Goal: Task Accomplishment & Management: Manage account settings

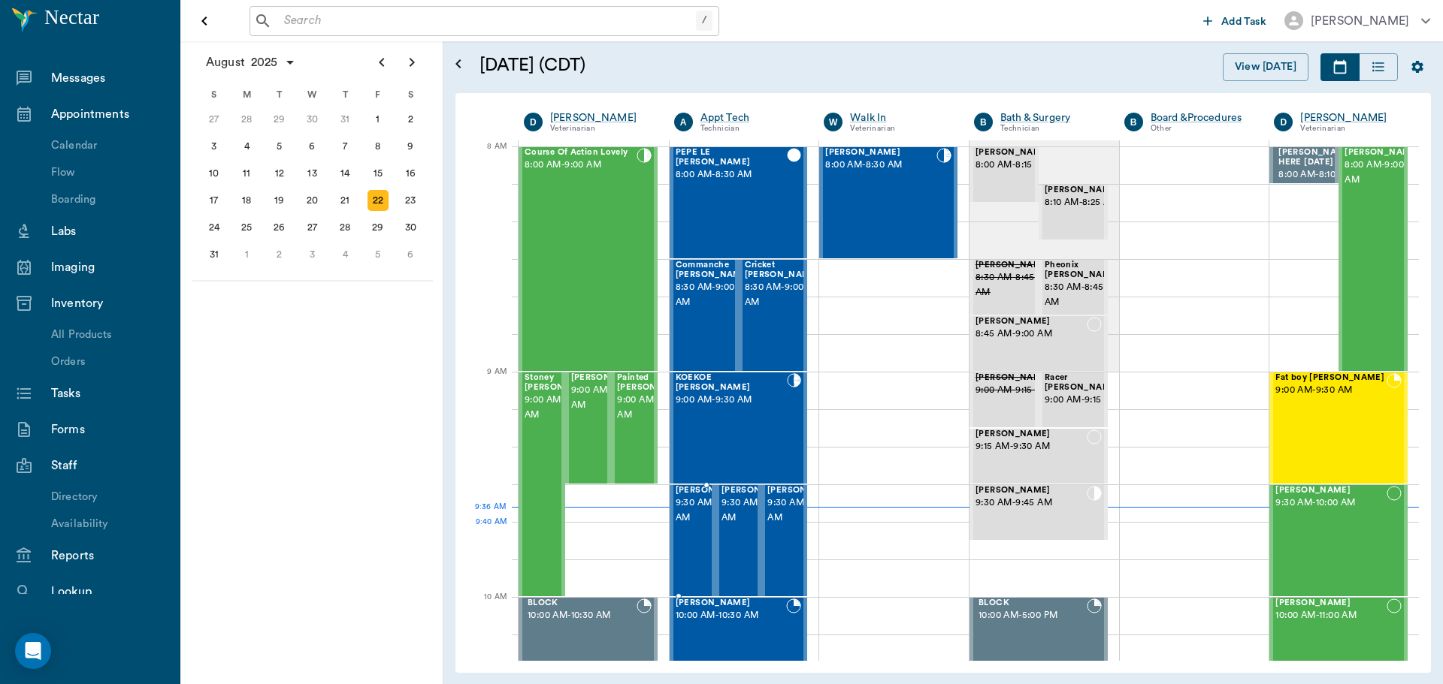
click at [686, 524] on span "9:30 AM - 10:00 AM" at bounding box center [712, 511] width 75 height 30
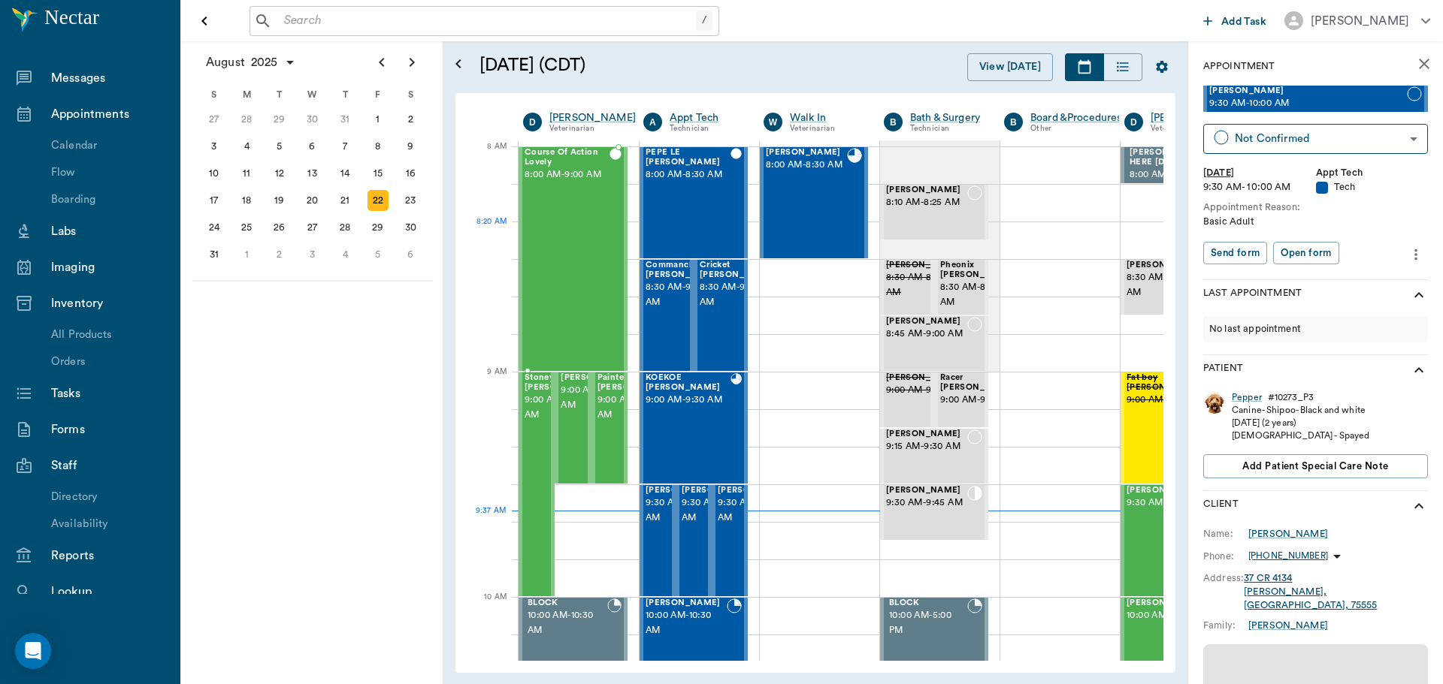
scroll to position [0, 1]
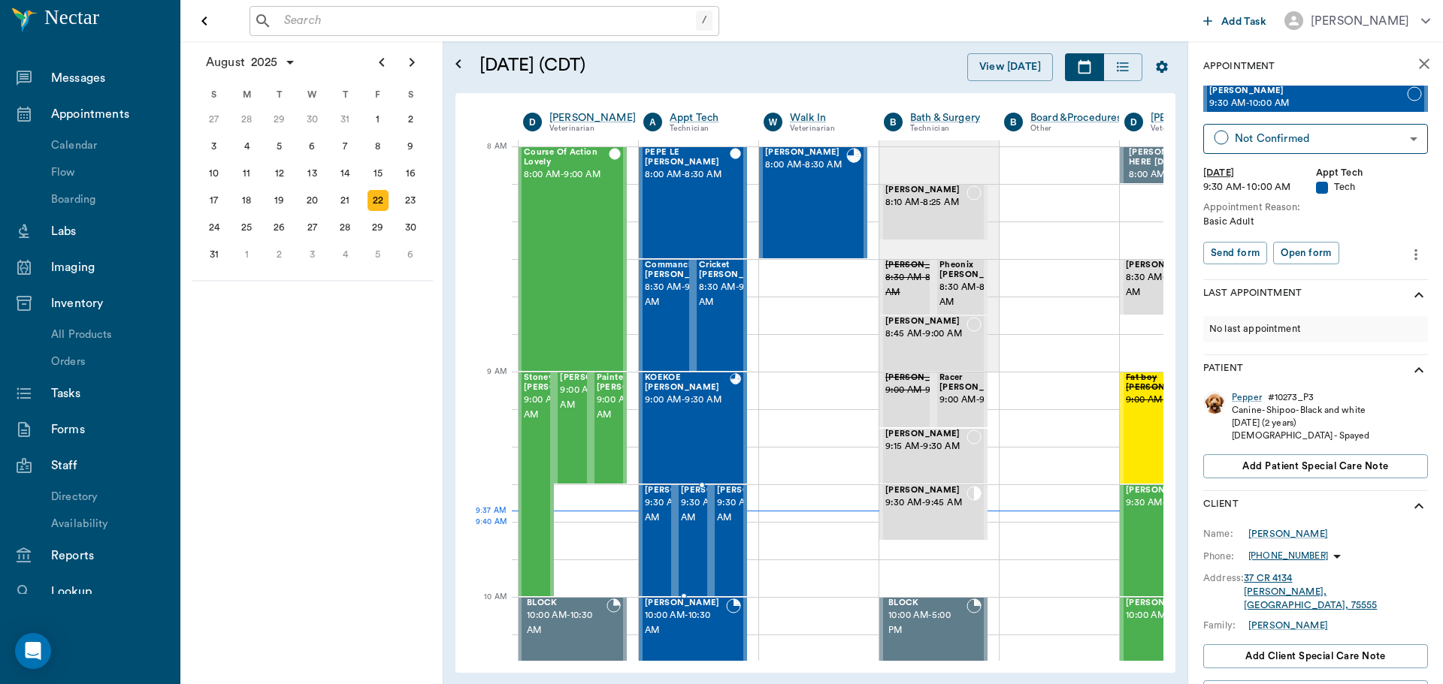
click at [702, 526] on span "9:30 AM - 10:00 AM" at bounding box center [718, 511] width 75 height 30
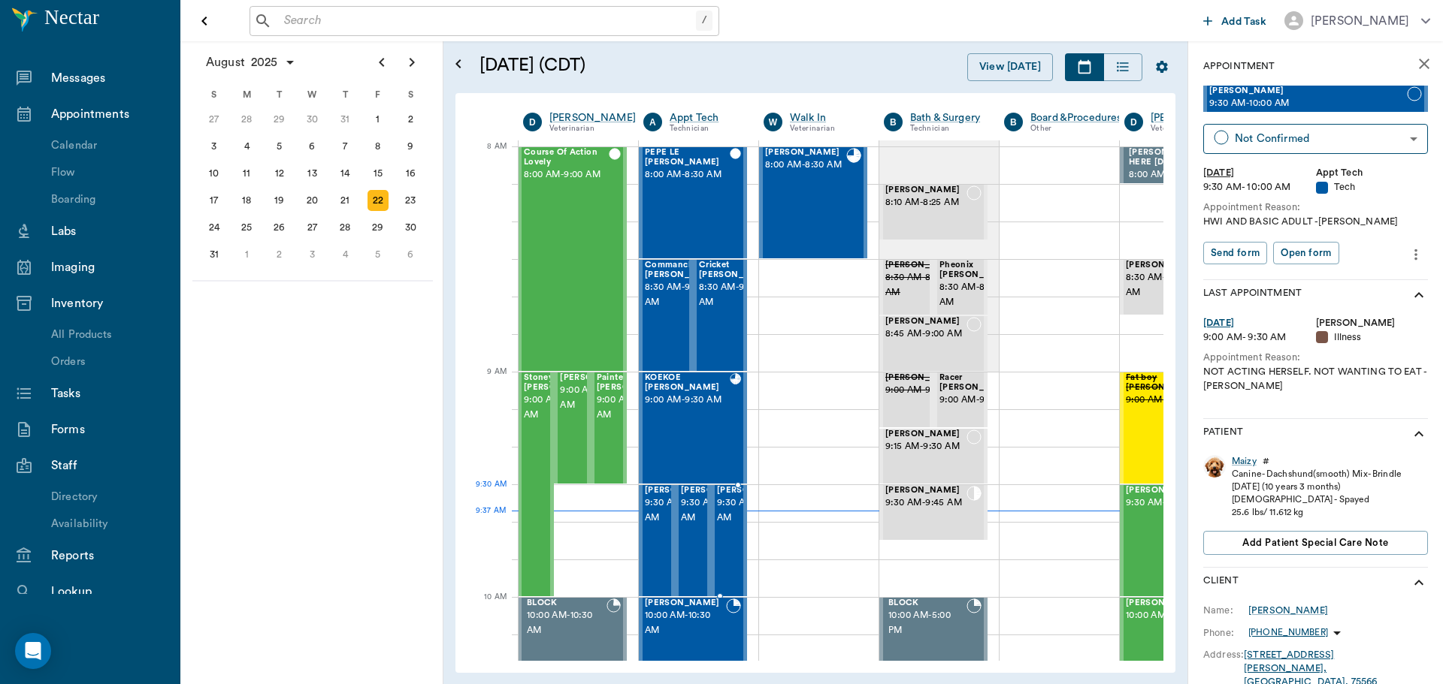
click at [730, 507] on span "9:30 AM - 10:00 AM" at bounding box center [754, 511] width 75 height 30
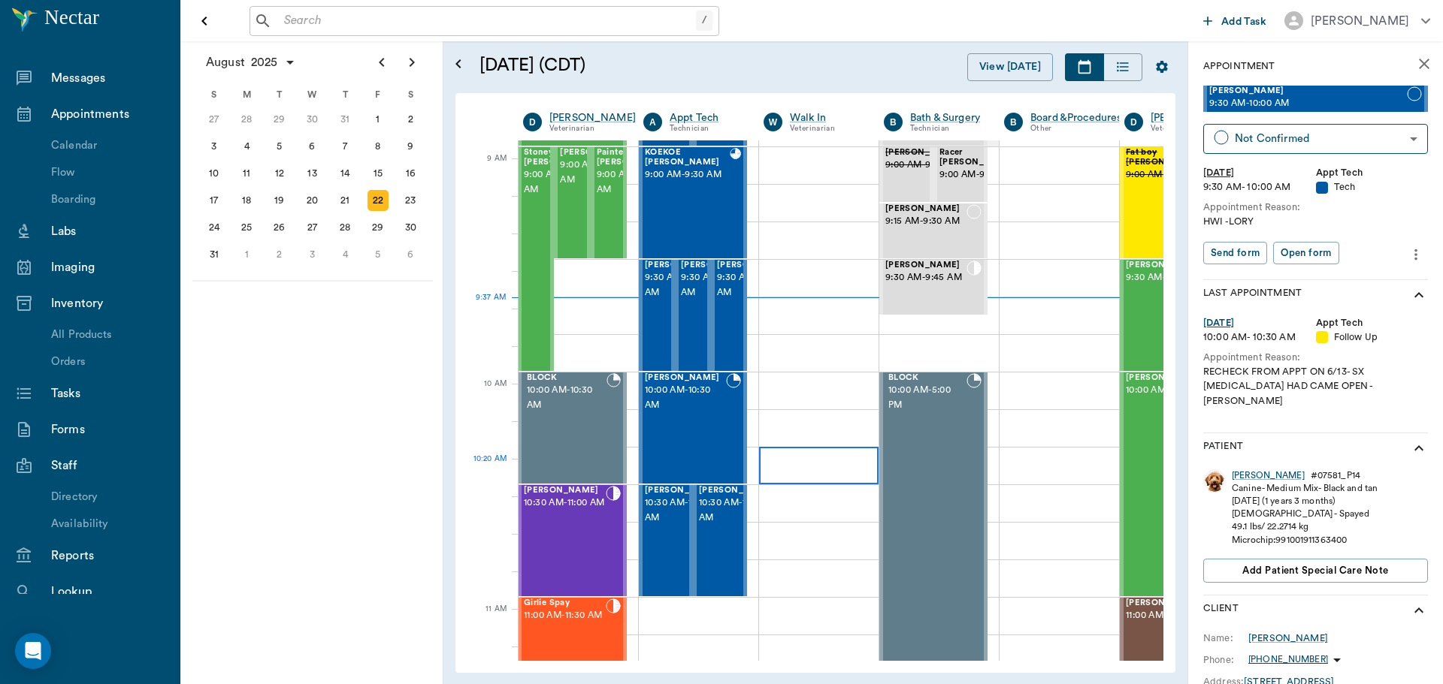
scroll to position [0, 1]
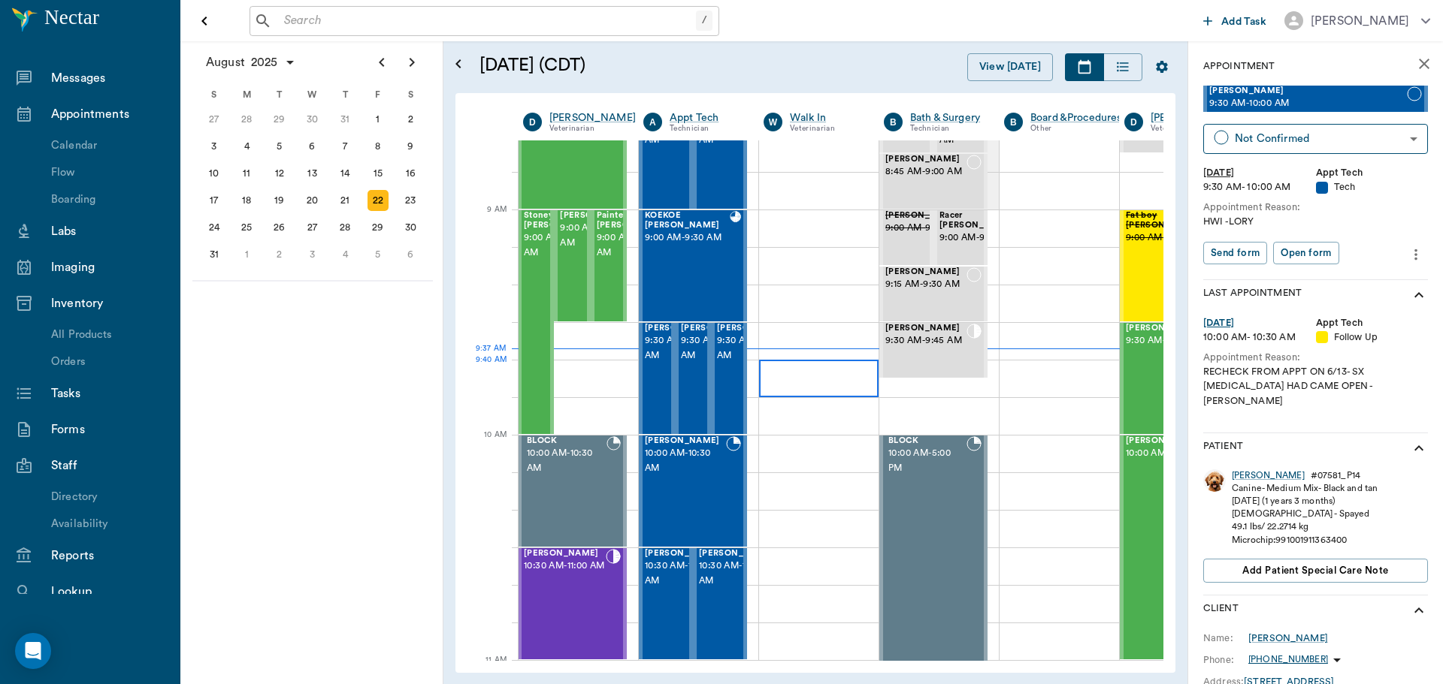
scroll to position [150, 1]
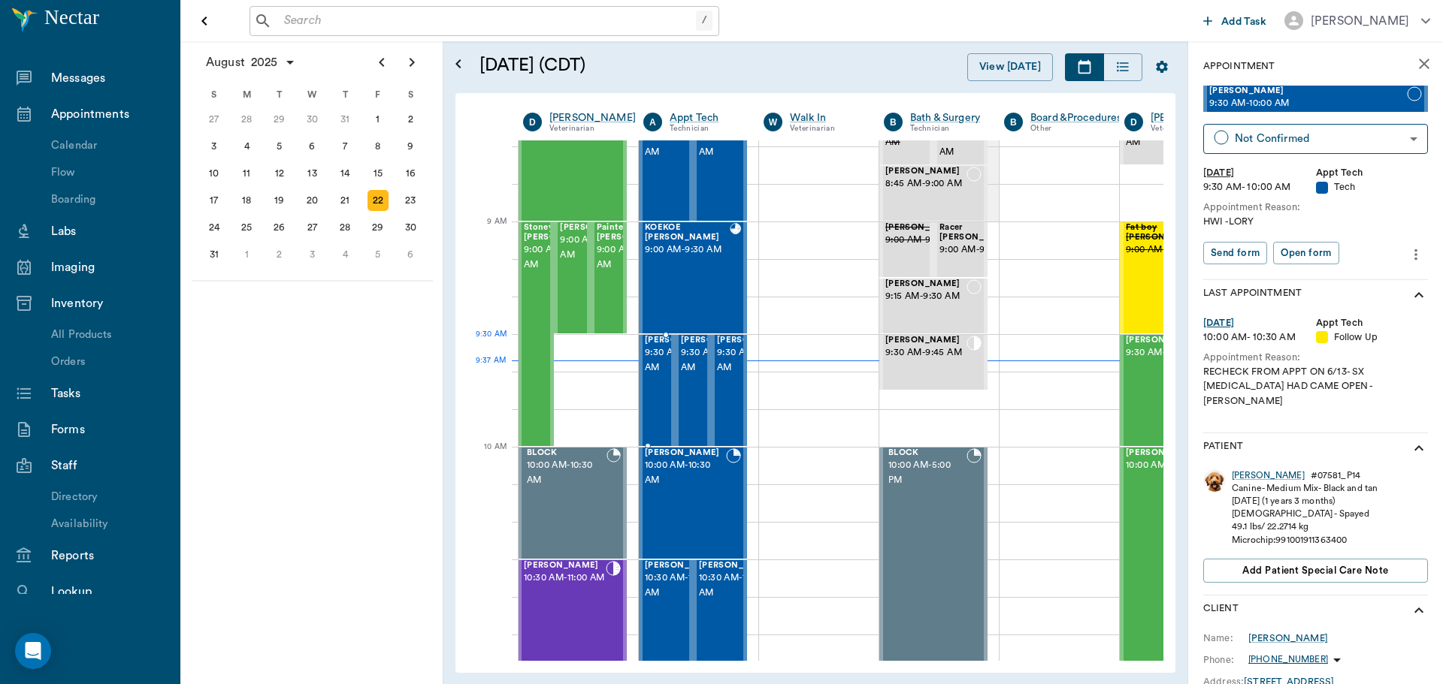
click at [665, 372] on span "9:30 AM - 10:00 AM" at bounding box center [682, 361] width 75 height 30
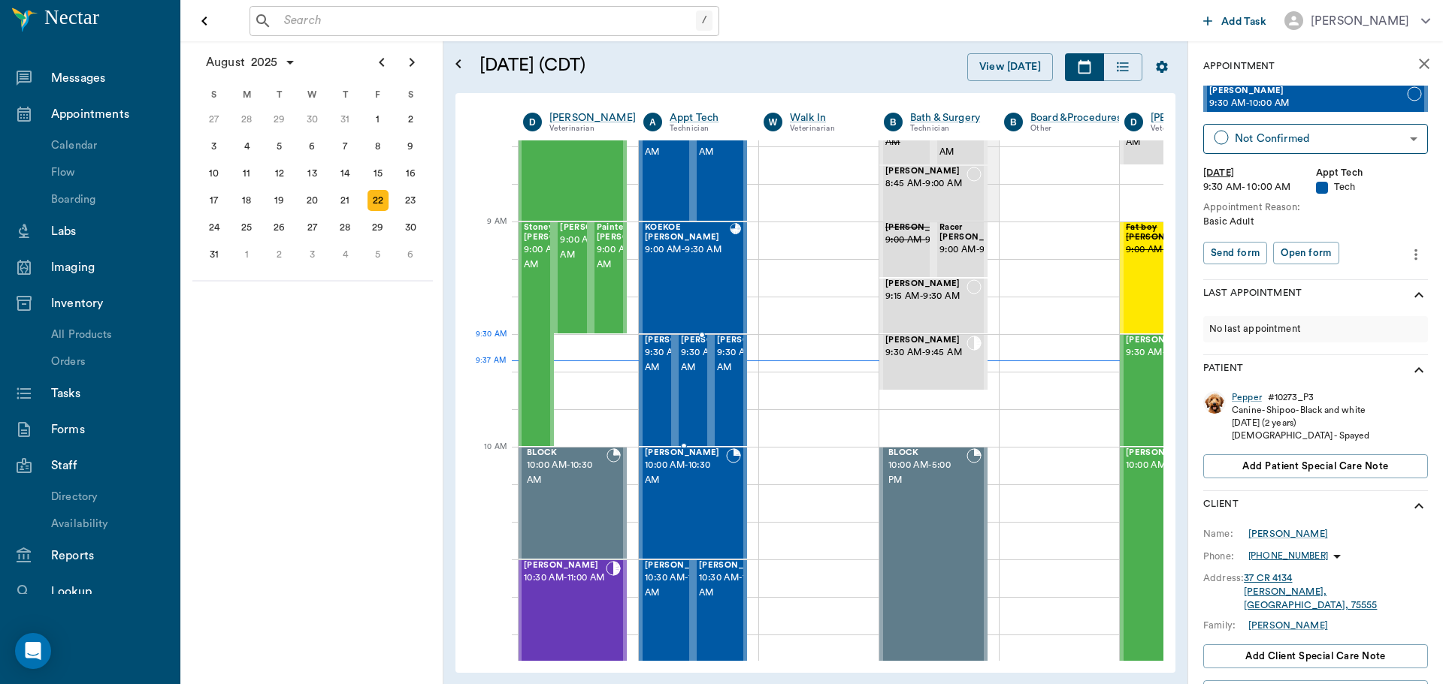
click at [686, 360] on span "9:30 AM - 10:00 AM" at bounding box center [718, 361] width 75 height 30
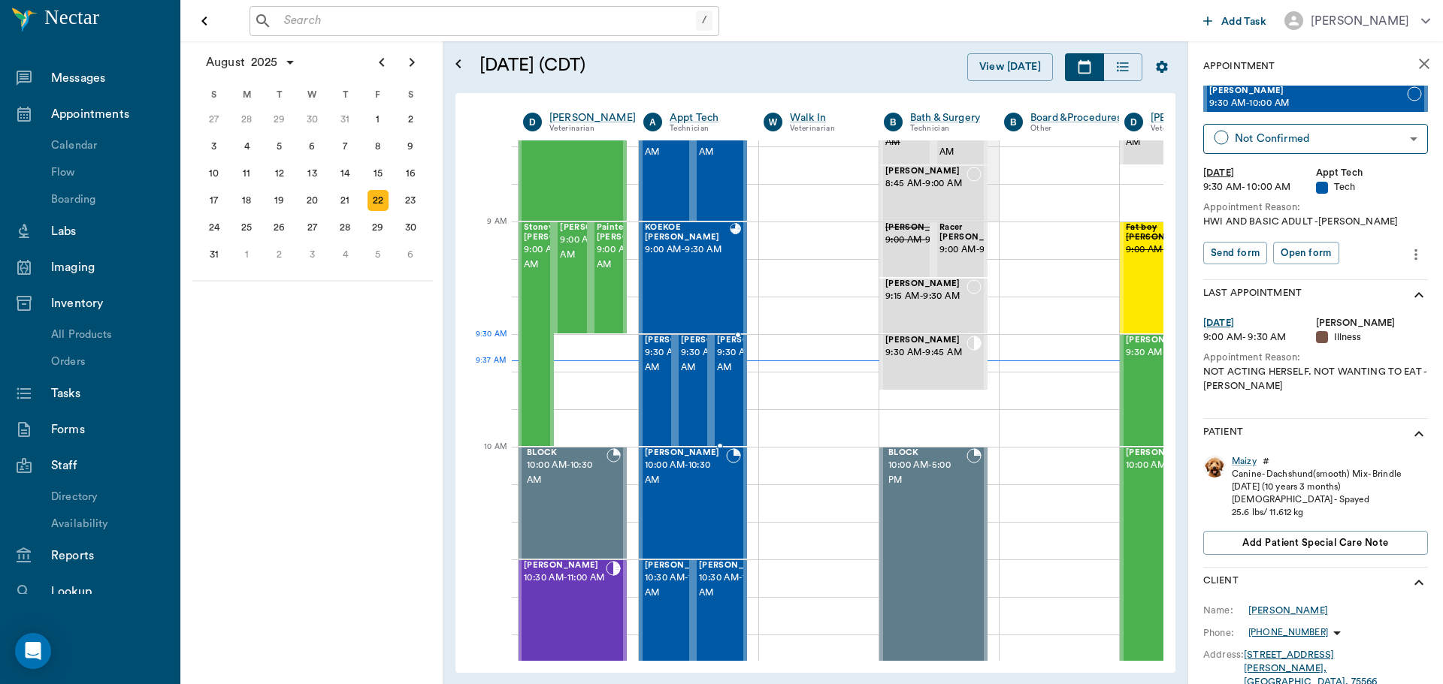
click at [718, 346] on span "[PERSON_NAME]" at bounding box center [754, 341] width 75 height 10
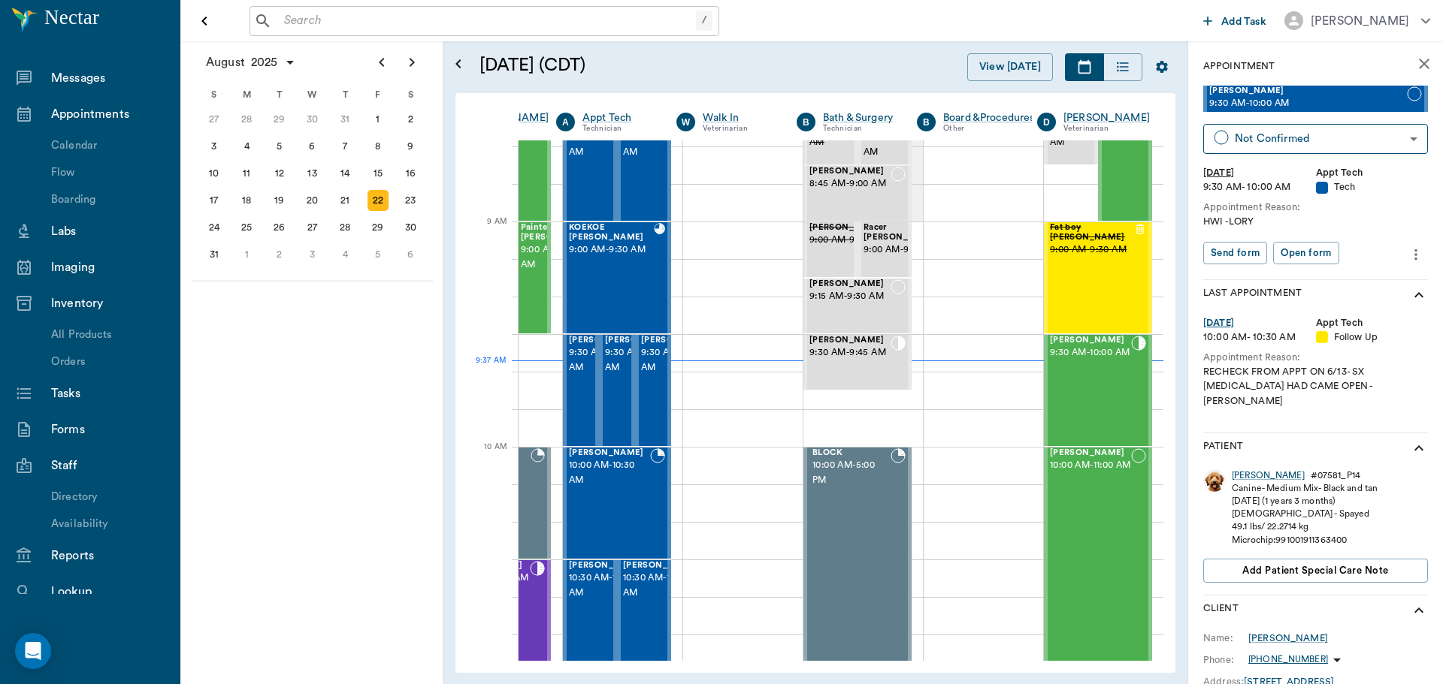
scroll to position [150, 88]
click at [1085, 361] on span "9:30 AM - 10:00 AM" at bounding box center [1090, 353] width 81 height 15
